Goal: Task Accomplishment & Management: Use online tool/utility

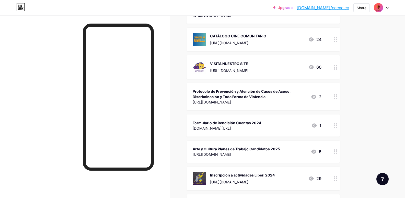
scroll to position [213, 0]
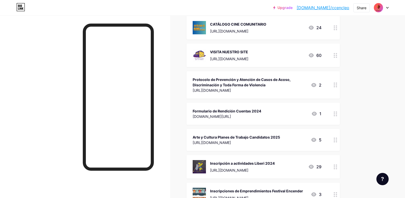
click at [265, 137] on div "Arte y Cultura Planes de Trabajo Candidatos 2025" at bounding box center [236, 136] width 87 height 5
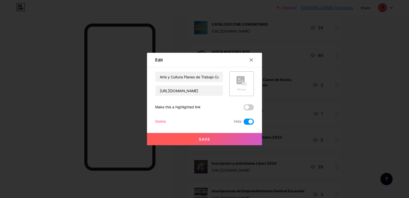
click at [160, 124] on div "Delete" at bounding box center [160, 121] width 11 height 6
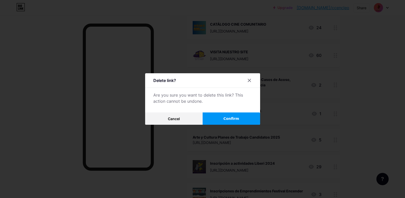
click at [246, 122] on button "Confirm" at bounding box center [232, 118] width 58 height 12
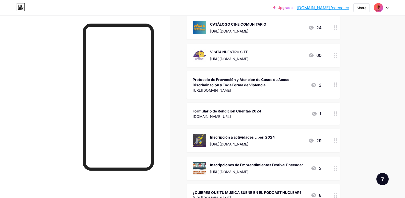
click at [256, 141] on div "[URL][DOMAIN_NAME]" at bounding box center [242, 143] width 65 height 5
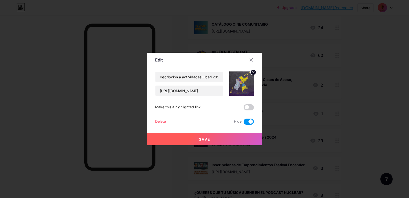
click at [380, 85] on div at bounding box center [204, 99] width 409 height 198
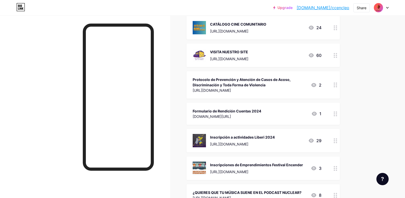
click at [275, 136] on div "Inscripción a actividades Liberi 2024" at bounding box center [242, 136] width 65 height 5
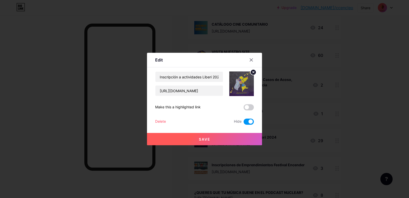
click at [162, 119] on div "Delete" at bounding box center [160, 121] width 11 height 6
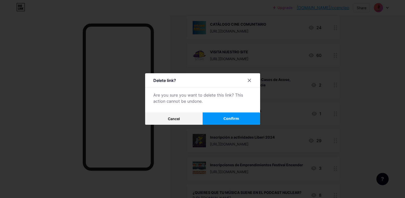
click at [257, 117] on button "Confirm" at bounding box center [232, 118] width 58 height 12
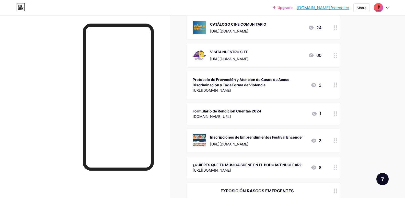
click at [280, 138] on div "Inscripciones de Emprendimientos Festival Encender" at bounding box center [256, 136] width 93 height 5
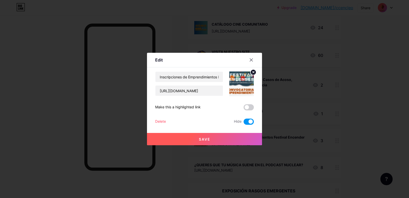
click at [165, 122] on div "Delete" at bounding box center [160, 121] width 11 height 6
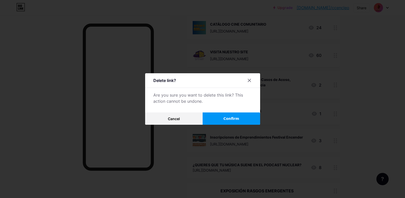
click at [228, 116] on span "Confirm" at bounding box center [231, 118] width 16 height 5
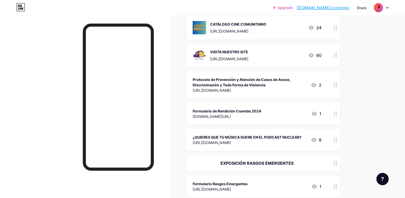
click at [271, 118] on div "Formulario de Rendición Cuentas 2024 [DOMAIN_NAME][URL] 1" at bounding box center [257, 114] width 129 height 12
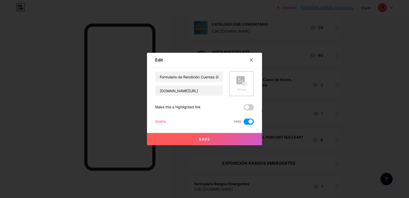
click at [370, 118] on div at bounding box center [204, 99] width 409 height 198
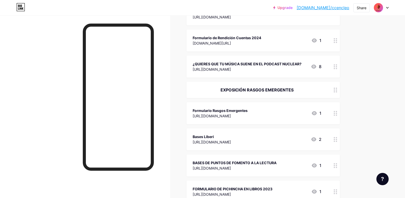
scroll to position [298, 0]
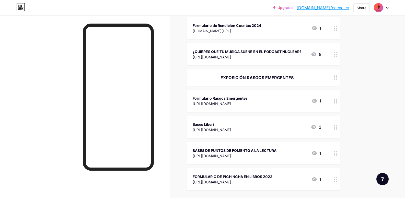
click at [307, 85] on div "EXPOSICIÓN RASGOS EMERGENTES" at bounding box center [263, 77] width 153 height 16
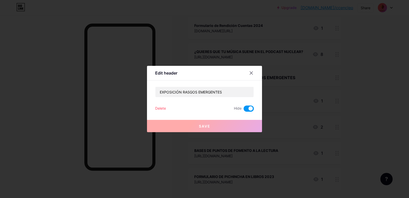
click at [161, 106] on div "Delete" at bounding box center [160, 108] width 11 height 6
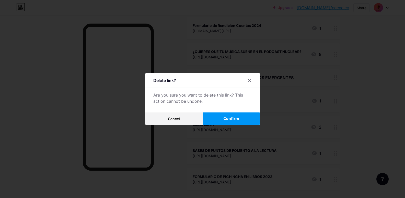
click at [244, 118] on button "Confirm" at bounding box center [232, 118] width 58 height 12
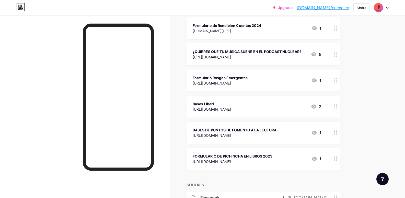
click at [269, 113] on div "Bases Liberi [URL][DOMAIN_NAME] 2" at bounding box center [263, 106] width 153 height 22
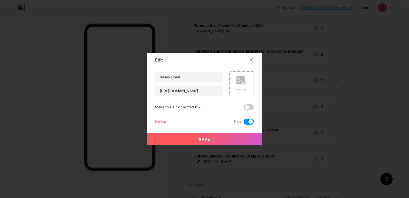
click at [155, 121] on div "Delete" at bounding box center [160, 121] width 11 height 6
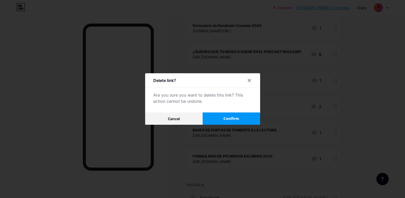
click at [244, 120] on button "Confirm" at bounding box center [232, 118] width 58 height 12
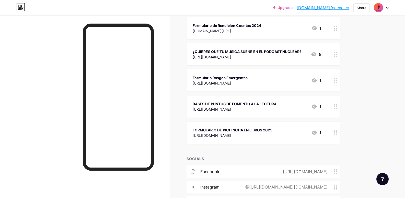
click at [290, 133] on div "FORMULARIO DE PICHINCHA EN LIBROS 2023 [URL][DOMAIN_NAME] 1" at bounding box center [257, 133] width 129 height 12
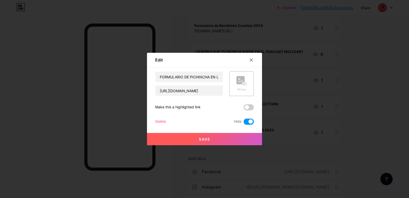
click at [162, 120] on div "Delete" at bounding box center [160, 121] width 11 height 6
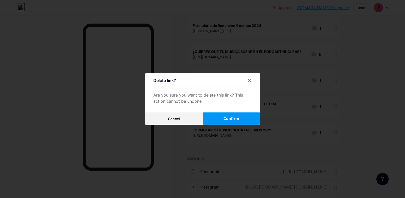
click at [242, 119] on button "Confirm" at bounding box center [232, 118] width 58 height 12
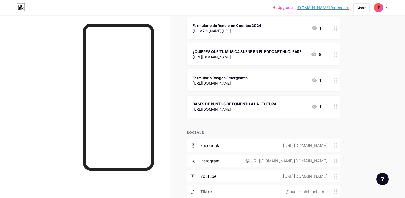
click at [294, 117] on div "BASES DE PUNTOS DE FOMENTO A LA LECTURA [URL][DOMAIN_NAME] 1" at bounding box center [263, 106] width 153 height 22
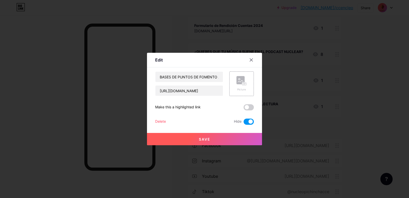
click at [158, 120] on div "Delete" at bounding box center [160, 121] width 11 height 6
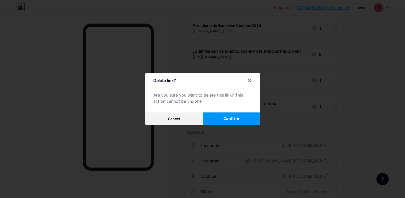
click at [229, 115] on button "Confirm" at bounding box center [232, 118] width 58 height 12
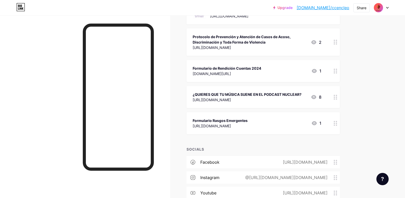
scroll to position [213, 0]
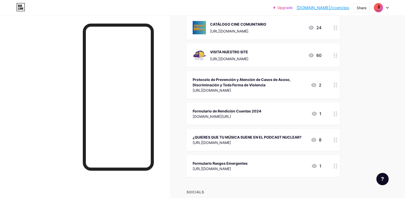
click at [279, 164] on div "Formulario Rasgos Emergentes [URL][DOMAIN_NAME] 1" at bounding box center [257, 166] width 129 height 12
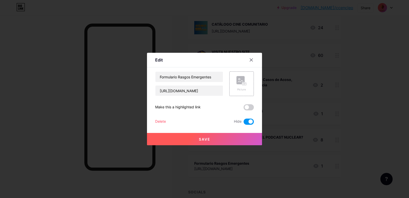
click at [158, 120] on div "Delete" at bounding box center [160, 121] width 11 height 6
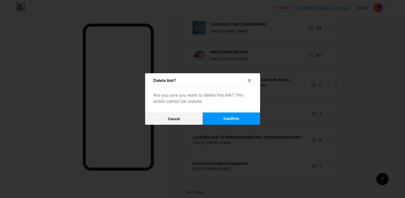
click at [239, 114] on button "Confirm" at bounding box center [232, 118] width 58 height 12
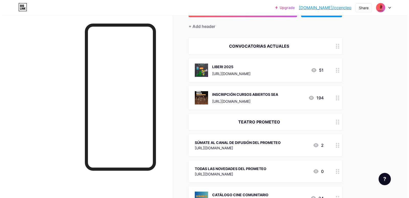
scroll to position [0, 0]
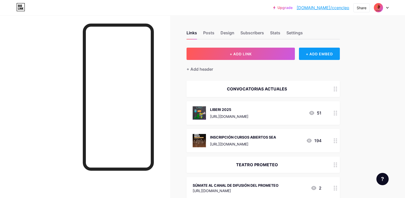
click at [338, 54] on div "+ ADD EMBED" at bounding box center [319, 54] width 41 height 12
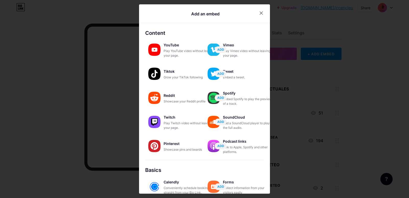
click at [260, 11] on icon at bounding box center [261, 13] width 4 height 4
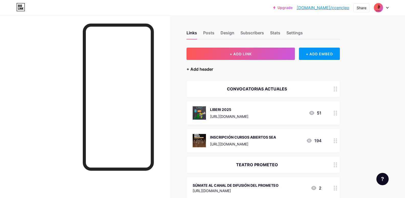
click at [206, 67] on div "+ Add header" at bounding box center [200, 69] width 27 height 6
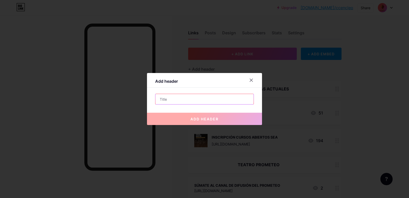
click at [223, 99] on input "text" at bounding box center [204, 99] width 98 height 10
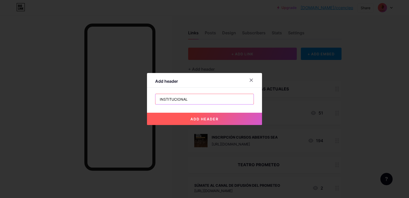
type input "INSTITUCIONAL"
click at [209, 121] on span "add header" at bounding box center [204, 119] width 28 height 4
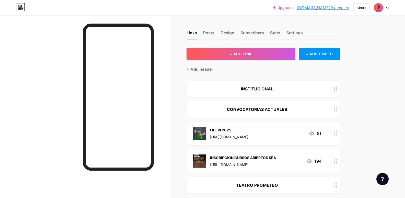
click at [266, 91] on div "INSTITUCIONAL" at bounding box center [257, 89] width 129 height 6
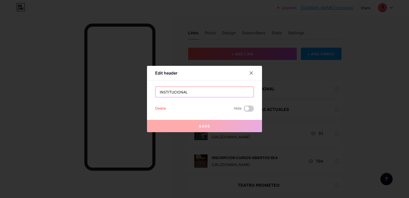
drag, startPoint x: 196, startPoint y: 92, endPoint x: 136, endPoint y: 92, distance: 59.6
click at [136, 92] on div "Edit header INSTITUCIONAL Delete Hide Save" at bounding box center [204, 99] width 409 height 198
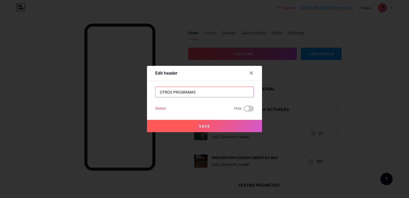
type input "OTROS PROGRAMAS"
click at [205, 125] on span "Save" at bounding box center [205, 126] width 12 height 4
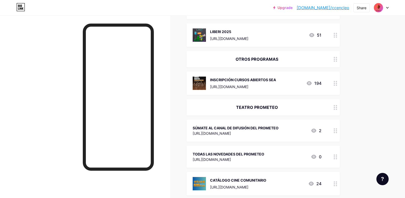
scroll to position [78, 0]
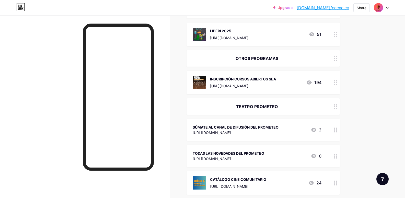
drag, startPoint x: 318, startPoint y: 60, endPoint x: 319, endPoint y: 127, distance: 67.5
click at [315, 134] on span "CONVOCATORIAS ACTUALES LIBERI 2025 [URL][DOMAIN_NAME] 51 OTROS PROGRAMAS INSCRI…" at bounding box center [263, 153] width 153 height 303
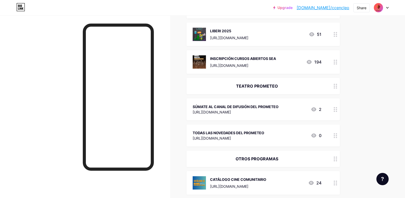
click at [377, 126] on div "Upgrade [DOMAIN_NAME]/ccencl... [DOMAIN_NAME]/ccencleo Share Switch accounts CC…" at bounding box center [202, 197] width 405 height 551
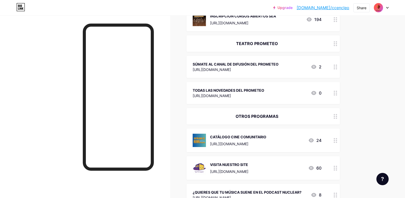
scroll to position [0, 0]
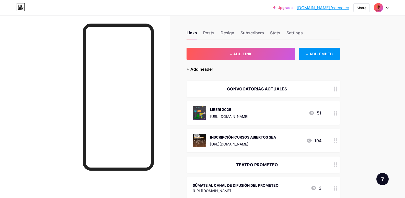
click at [205, 69] on div "+ Add header" at bounding box center [200, 69] width 27 height 6
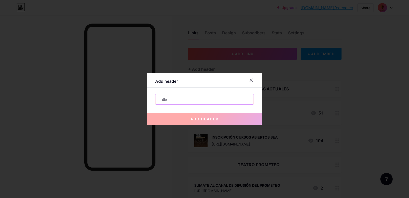
click at [209, 99] on input "text" at bounding box center [204, 99] width 98 height 10
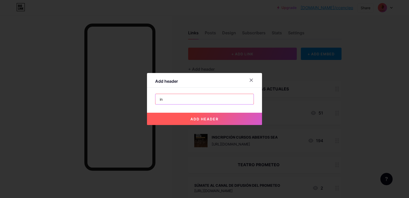
type input "i"
type input "INSTITUCIONAL"
click at [201, 118] on span "add header" at bounding box center [204, 119] width 28 height 4
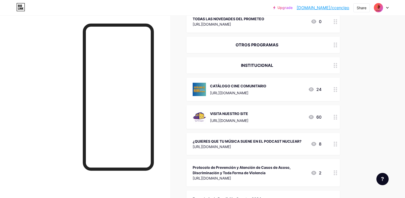
scroll to position [193, 0]
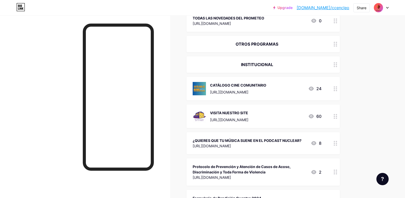
drag, startPoint x: 329, startPoint y: 66, endPoint x: 327, endPoint y: 138, distance: 72.6
click at [327, 138] on span "CONVOCATORIAS ACTUALES LIBERI 2025 [URL][DOMAIN_NAME] 51 INSCRIPCIÓN CURSOS ABI…" at bounding box center [263, 50] width 153 height 324
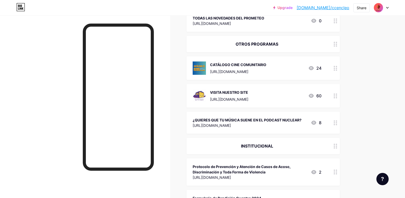
click at [386, 110] on div "Upgrade [DOMAIN_NAME]/ccencl... [DOMAIN_NAME]/ccencleo Share Switch accounts CC…" at bounding box center [202, 92] width 405 height 571
click at [292, 122] on div "¿QUIERES QUE TU MÚSICA SUENE EN EL PODCAST NUCLEAR?" at bounding box center [247, 119] width 109 height 5
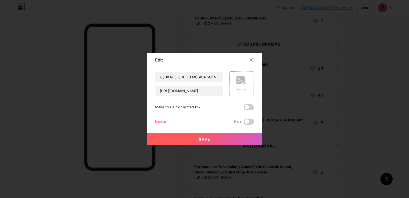
click at [234, 84] on div "Picture" at bounding box center [241, 83] width 25 height 25
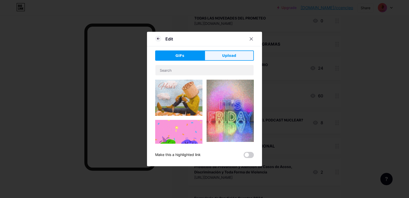
click at [222, 55] on button "Upload" at bounding box center [228, 55] width 49 height 10
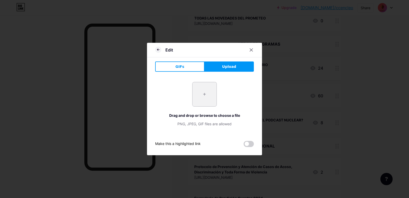
click at [197, 95] on input "file" at bounding box center [204, 94] width 24 height 24
type input "C:\fakepath\_POSTEOS RADIO (Post de Instagram).jpg"
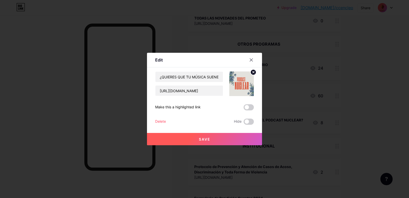
click at [211, 141] on button "Save" at bounding box center [204, 139] width 115 height 12
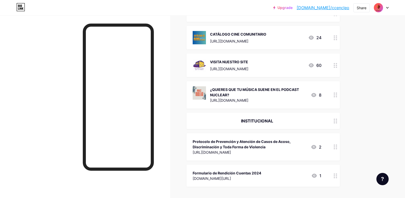
scroll to position [235, 0]
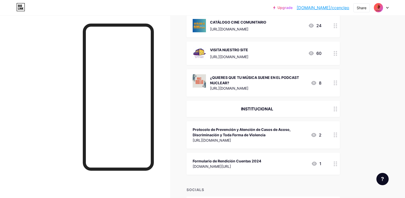
drag, startPoint x: 332, startPoint y: 54, endPoint x: 341, endPoint y: 74, distance: 22.0
click at [337, 81] on span "CONVOCATORIAS ACTUALES LIBERI 2025 [URL][DOMAIN_NAME] 51 INSCRIPCIÓN CURSOS ABI…" at bounding box center [263, 9] width 153 height 329
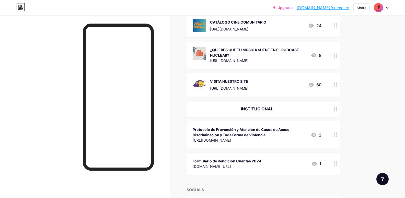
click at [378, 92] on div "Upgrade [DOMAIN_NAME]/ccencl... [DOMAIN_NAME]/ccencleo Share Switch accounts CC…" at bounding box center [202, 53] width 405 height 577
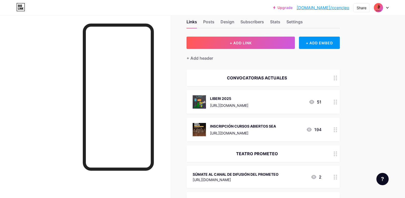
scroll to position [0, 0]
